Goal: Check status: Check status

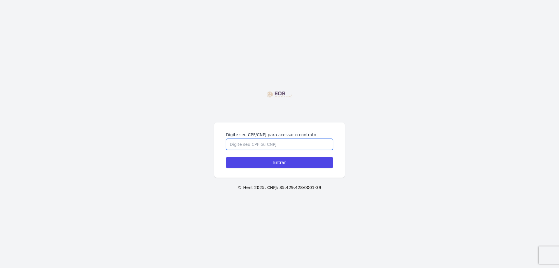
click at [276, 139] on input "Digite seu CPF/CNPJ para acessar o contrato" at bounding box center [279, 144] width 107 height 11
type input "40506864812"
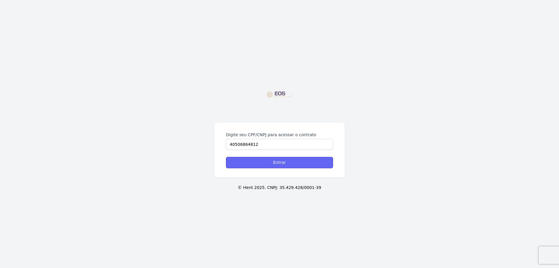
click at [264, 161] on input "Entrar" at bounding box center [279, 162] width 107 height 11
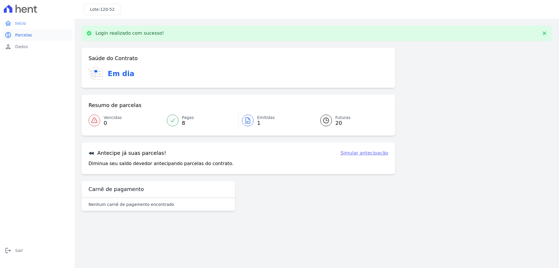
click at [16, 32] on link "paid Parcelas" at bounding box center [37, 35] width 70 height 12
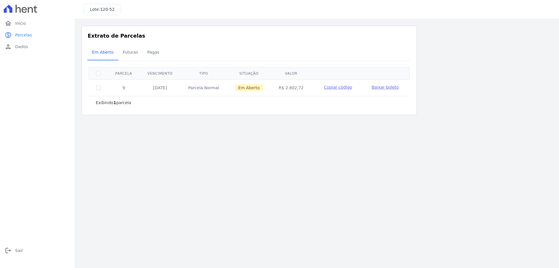
drag, startPoint x: 238, startPoint y: 87, endPoint x: 258, endPoint y: 86, distance: 20.4
click at [258, 86] on span "Em Aberto" at bounding box center [249, 87] width 29 height 7
drag, startPoint x: 150, startPoint y: 87, endPoint x: 171, endPoint y: 88, distance: 21.0
click at [171, 88] on td "[DATE]" at bounding box center [160, 87] width 41 height 17
drag, startPoint x: 285, startPoint y: 88, endPoint x: 301, endPoint y: 88, distance: 16.0
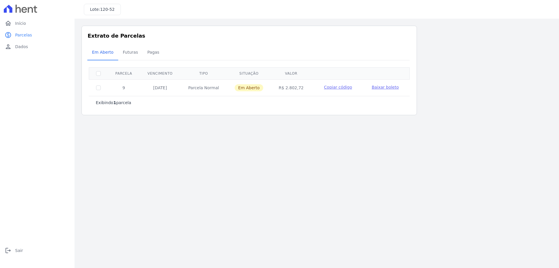
click at [301, 88] on td "R$ 2.802,72" at bounding box center [291, 87] width 41 height 17
